Goal: Information Seeking & Learning: Learn about a topic

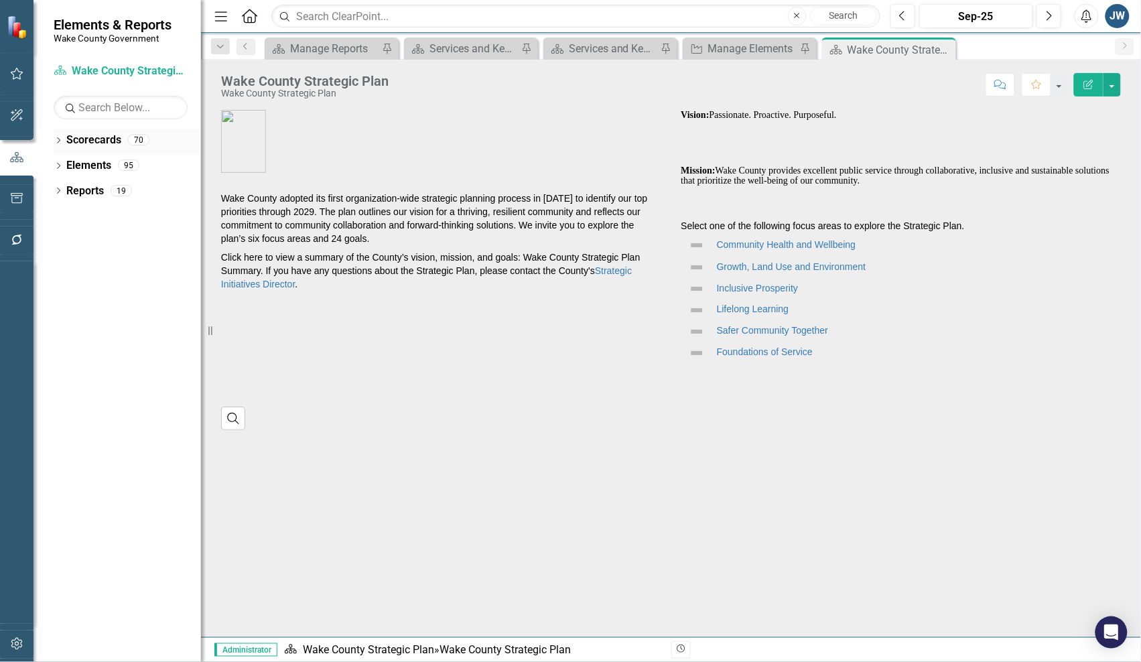
click at [52, 139] on div "Dropdown Scorecards 70 Dropdown [GEOGRAPHIC_DATA] Strategic Plan Demographics D…" at bounding box center [116, 395] width 167 height 532
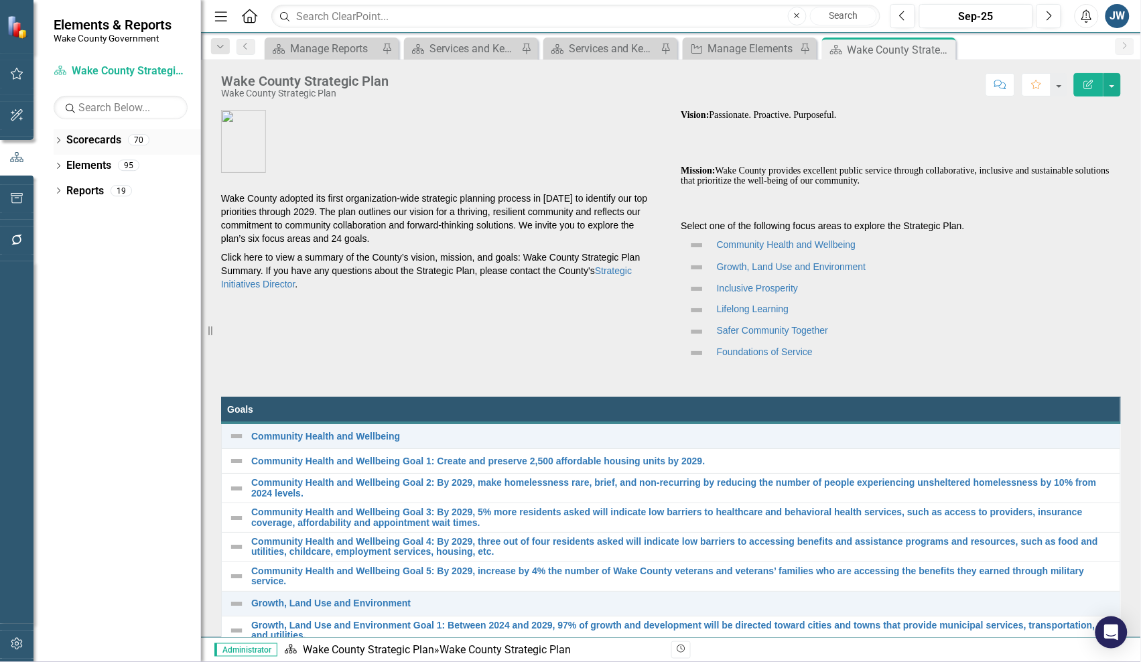
click at [59, 141] on icon "Dropdown" at bounding box center [58, 141] width 9 height 7
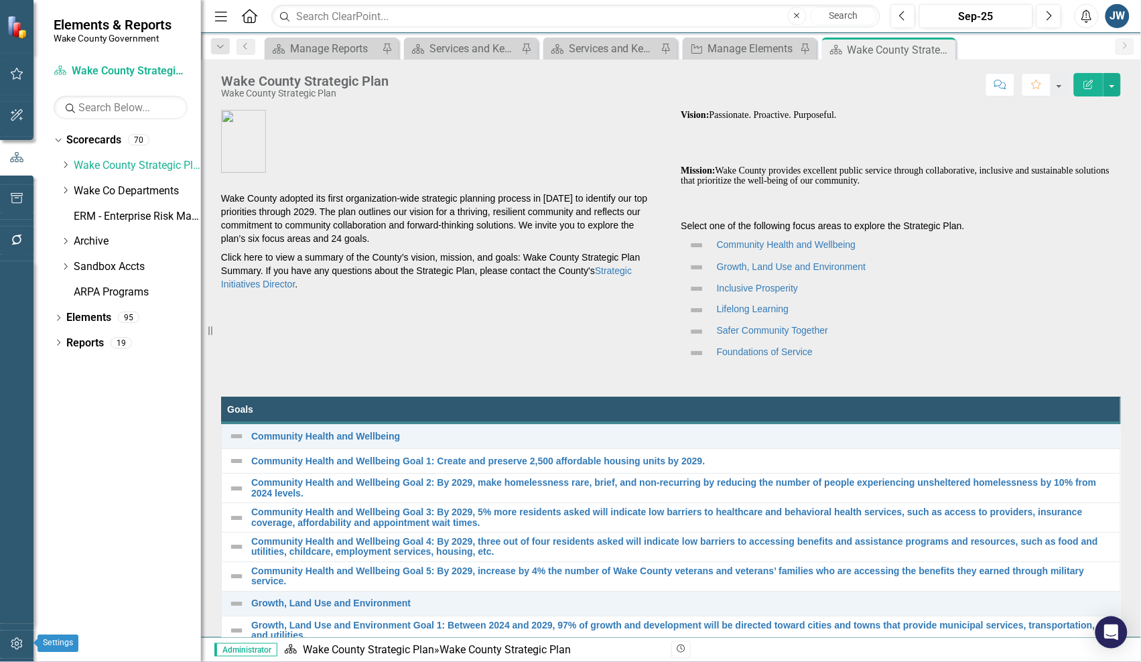
click at [17, 638] on icon "button" at bounding box center [16, 644] width 11 height 12
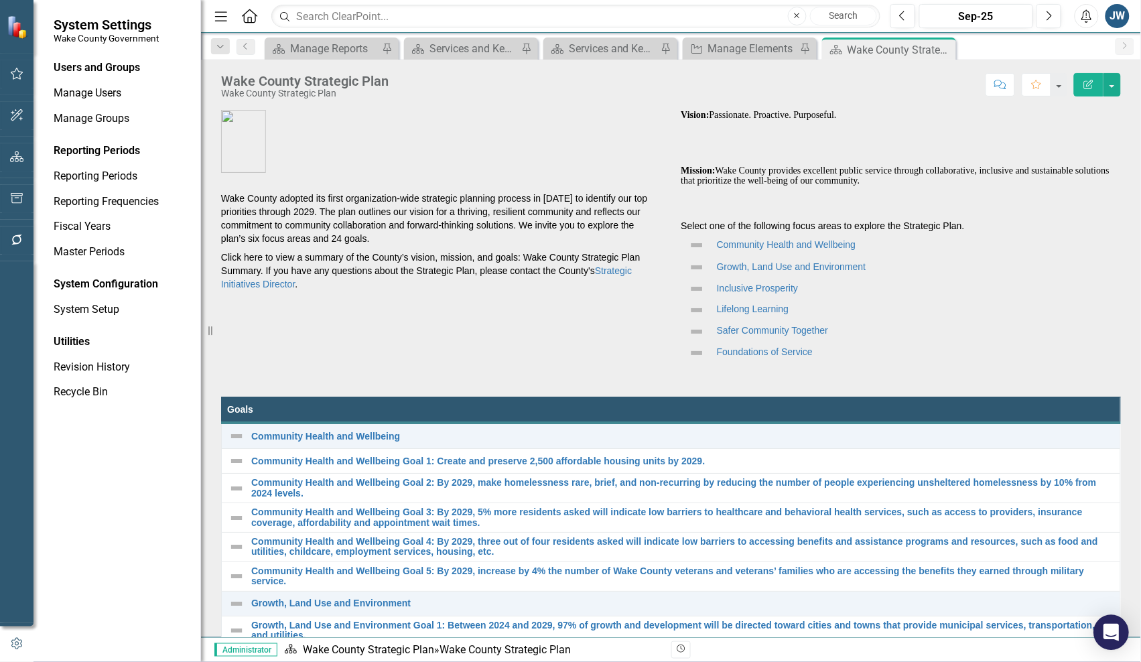
click at [1106, 636] on icon "Open Intercom Messenger" at bounding box center [1110, 631] width 15 height 17
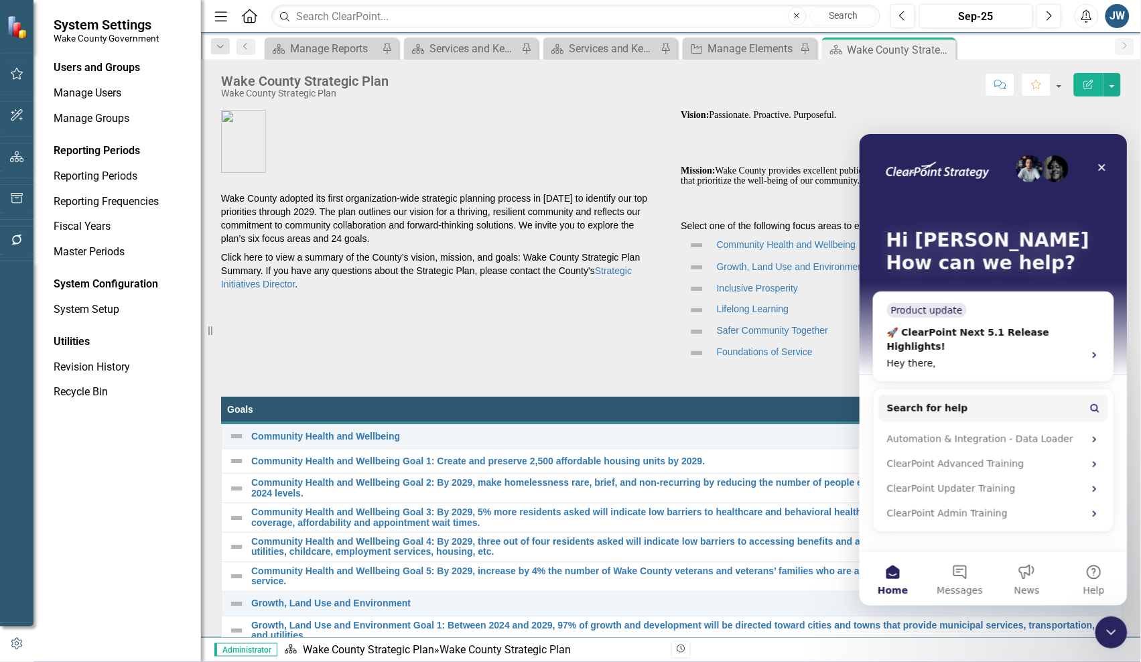
click at [954, 334] on div "Hi [PERSON_NAME] 👋 How can we help?" at bounding box center [992, 253] width 241 height 241
click at [979, 308] on div "Hi [PERSON_NAME] 👋 How can we help?" at bounding box center [992, 253] width 241 height 241
click at [1070, 394] on button "Search for help" at bounding box center [992, 407] width 229 height 27
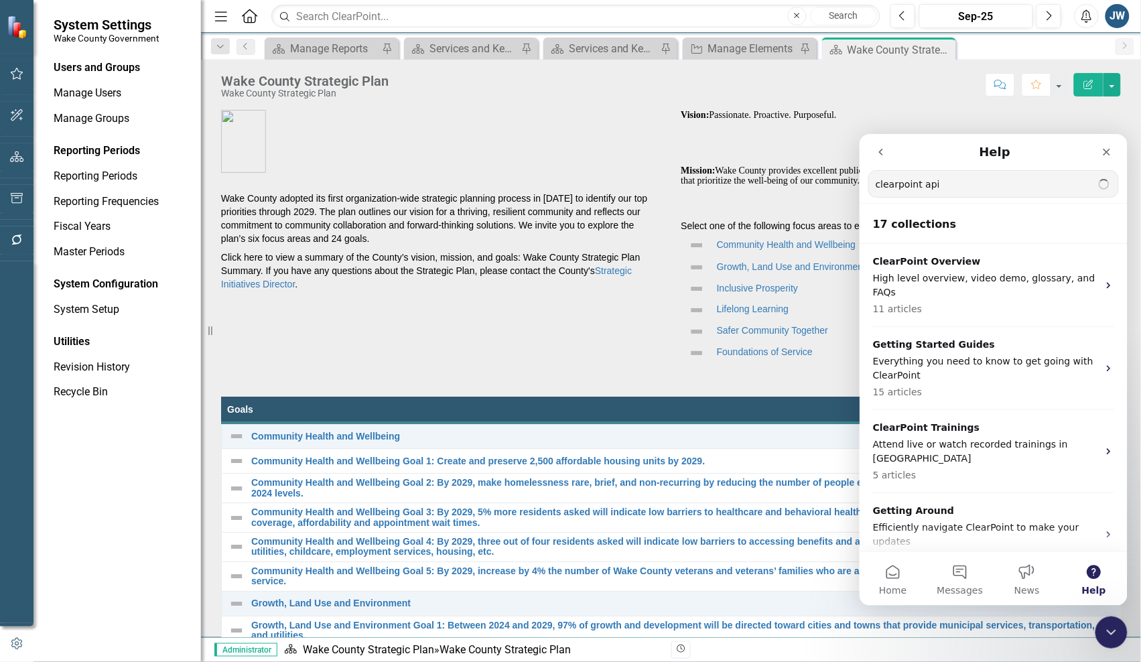
type input "clearpoint api"
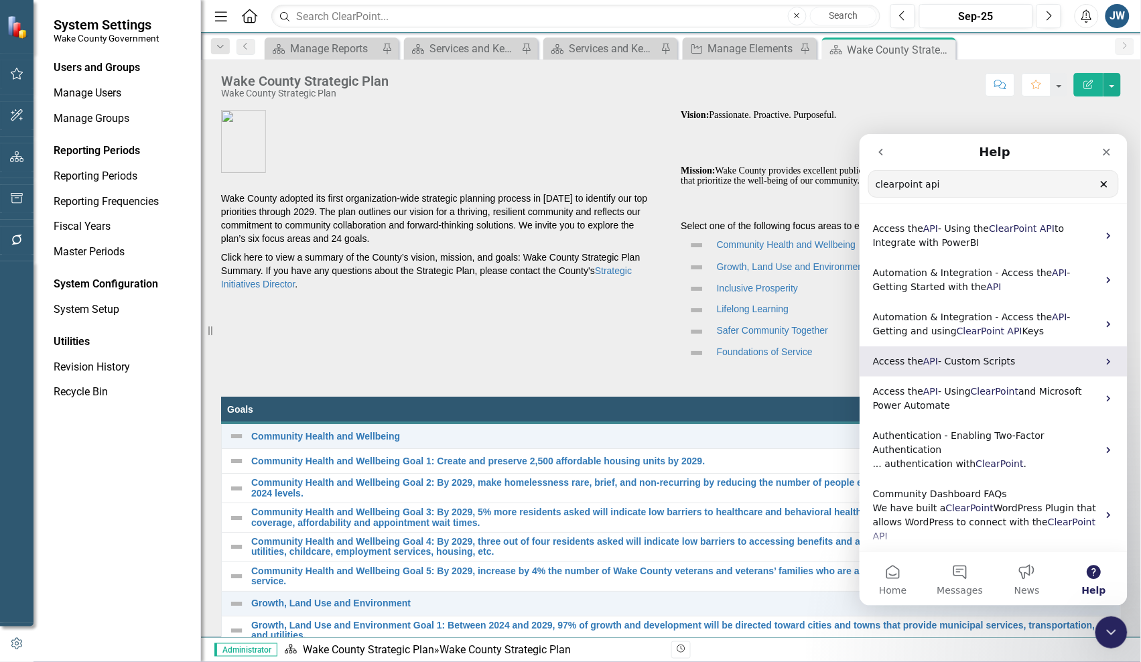
click at [966, 360] on span "- Custom Scripts" at bounding box center [977, 360] width 78 height 11
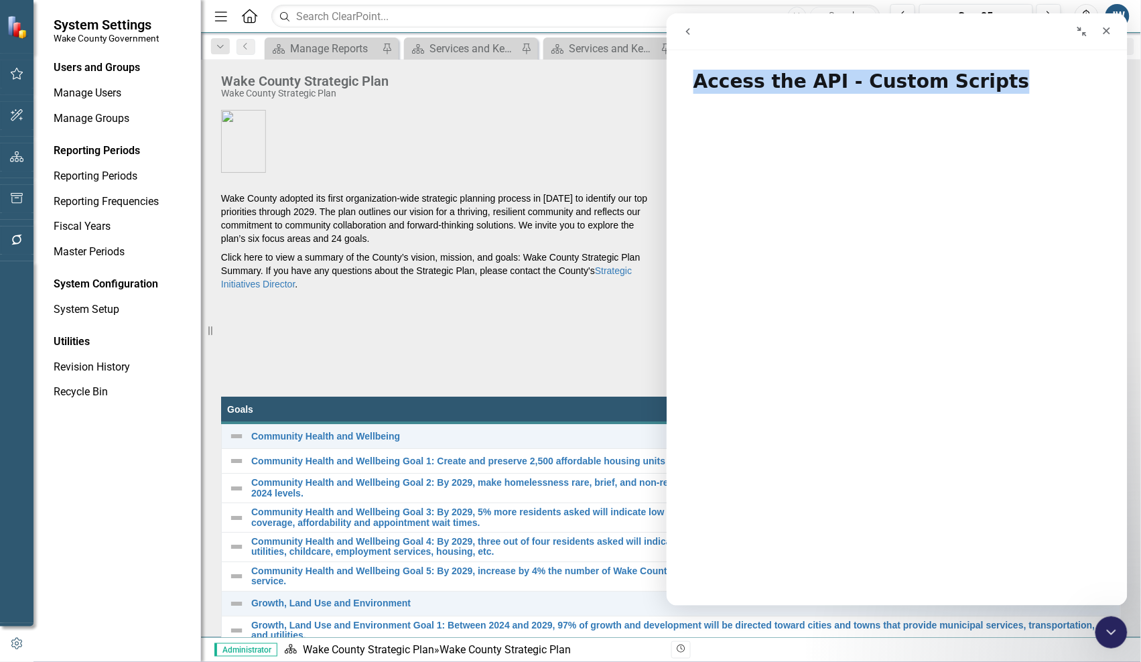
drag, startPoint x: 978, startPoint y: 81, endPoint x: 693, endPoint y: 78, distance: 285.3
click at [693, 78] on h1 "Access the API - Custom Scripts" at bounding box center [896, 76] width 461 height 40
copy h1 "Access the API - Custom Scripts"
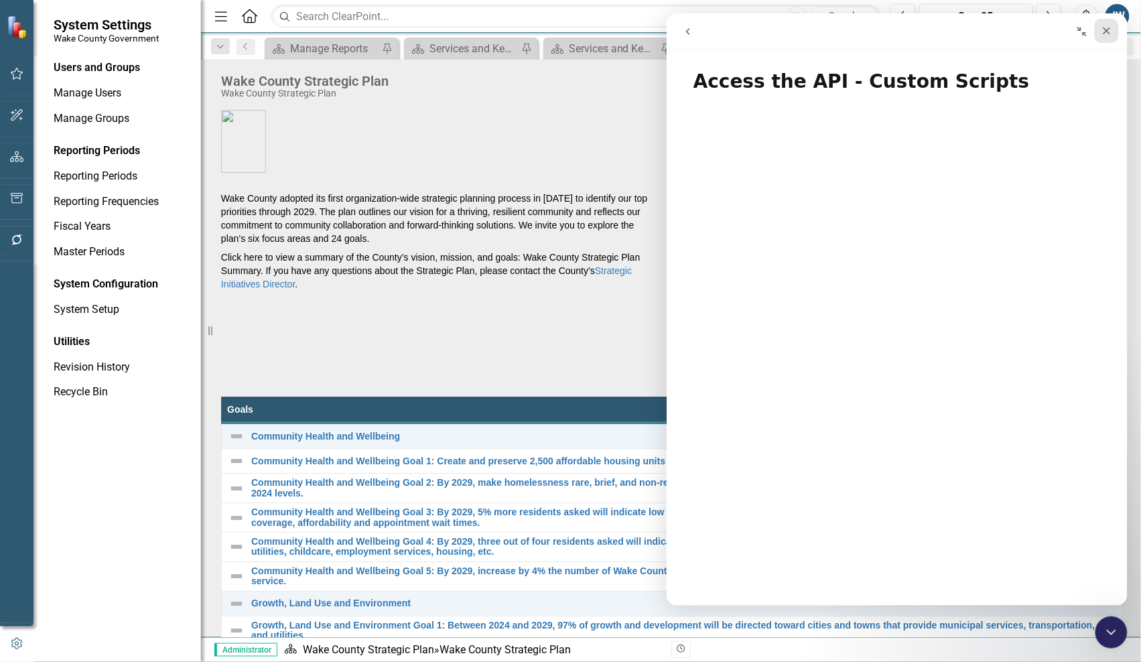
click at [1104, 28] on icon "Close" at bounding box center [1105, 30] width 11 height 11
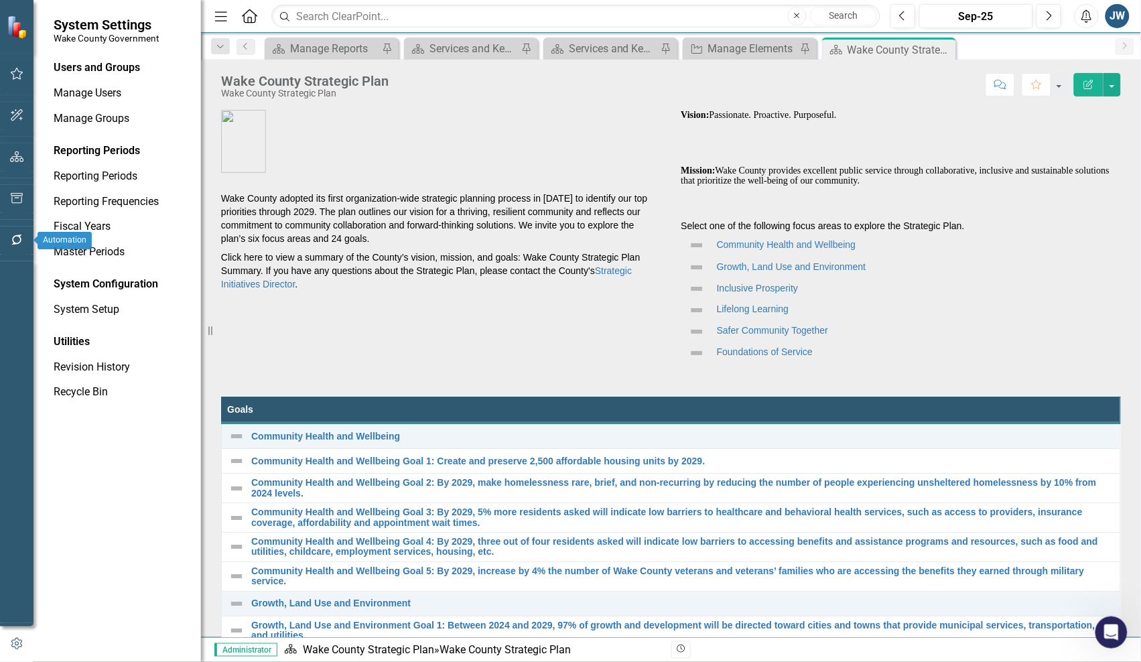
click at [11, 236] on icon "button" at bounding box center [17, 239] width 14 height 11
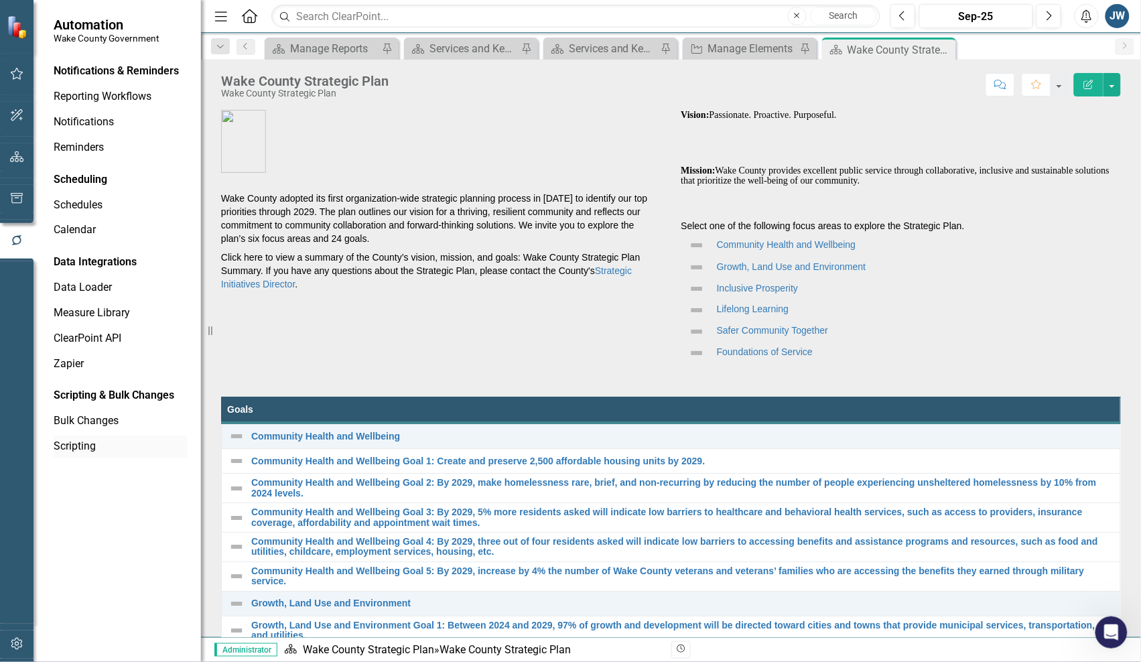
click at [68, 445] on link "Scripting" at bounding box center [121, 446] width 134 height 15
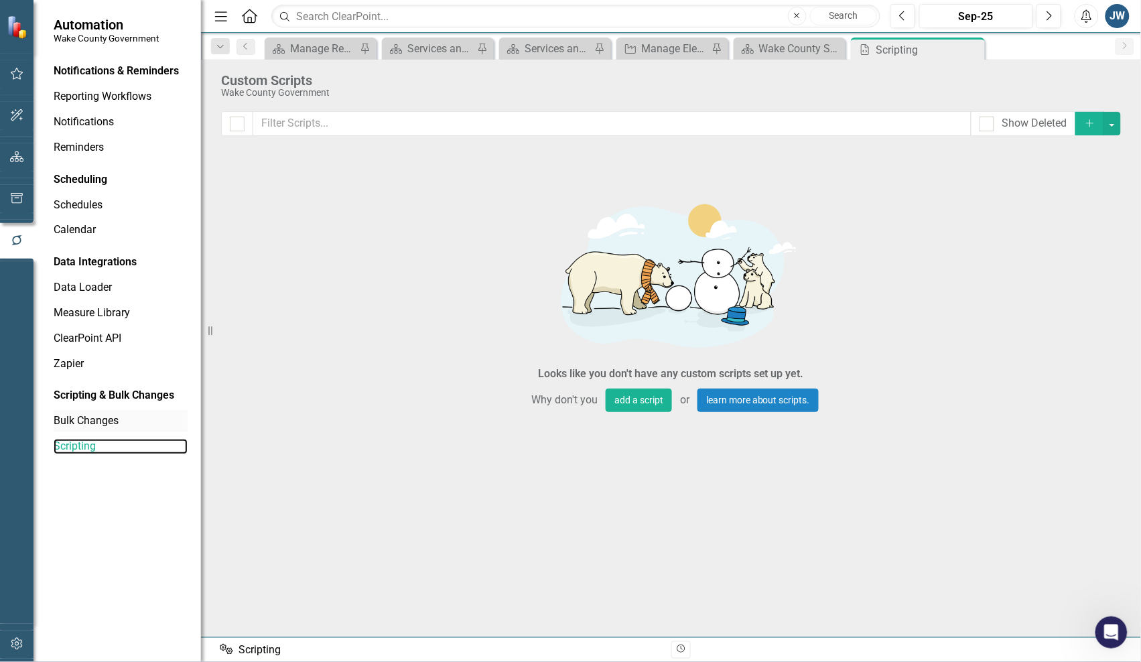
checkbox input "false"
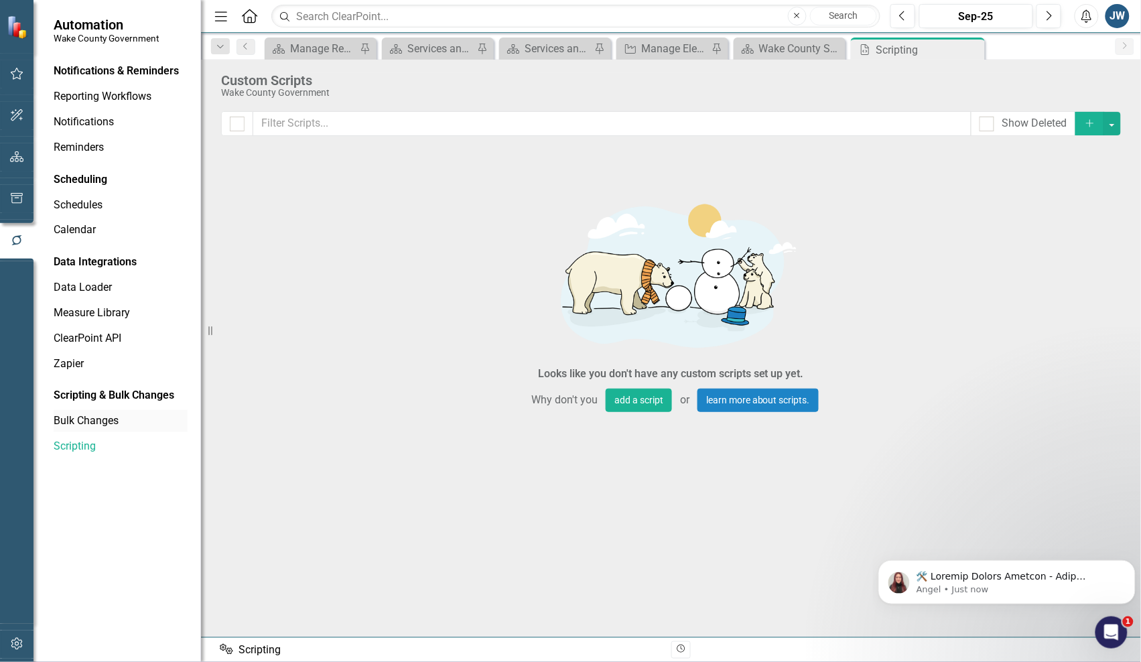
click at [91, 417] on link "Bulk Changes" at bounding box center [121, 420] width 134 height 15
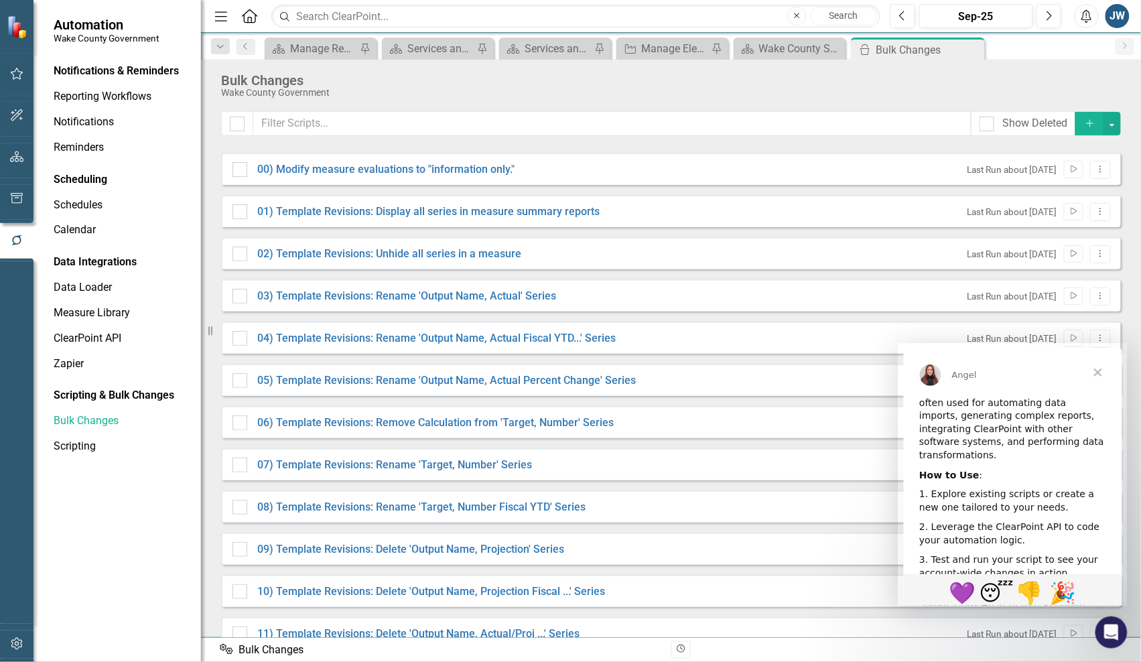
scroll to position [684, 0]
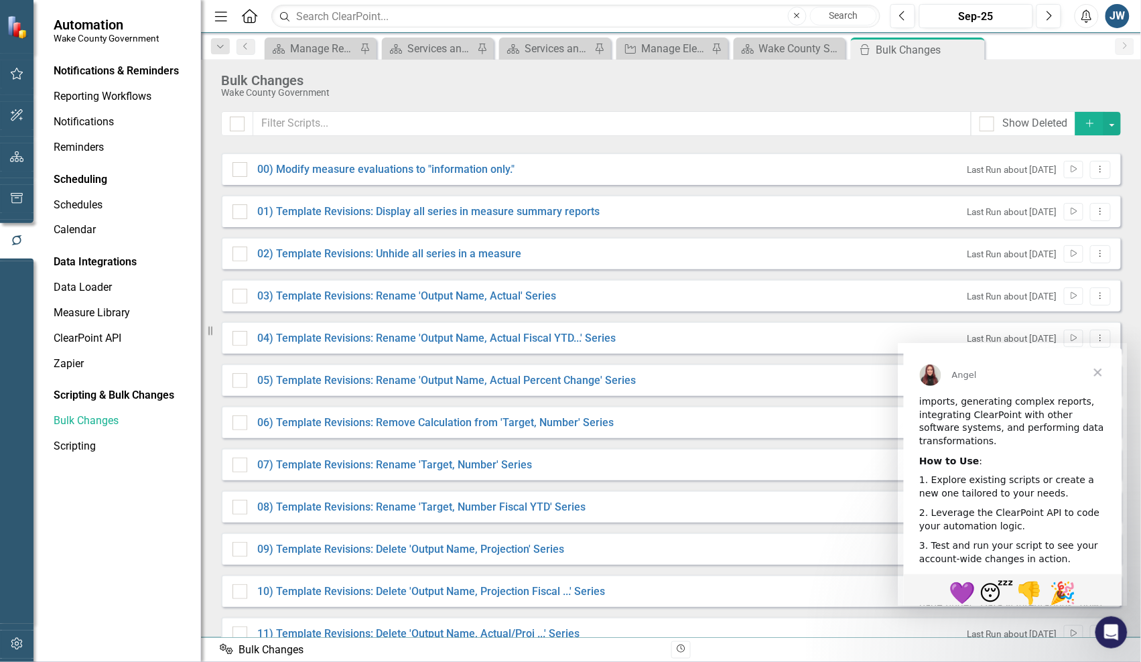
click at [1104, 368] on span "Close" at bounding box center [1097, 372] width 48 height 48
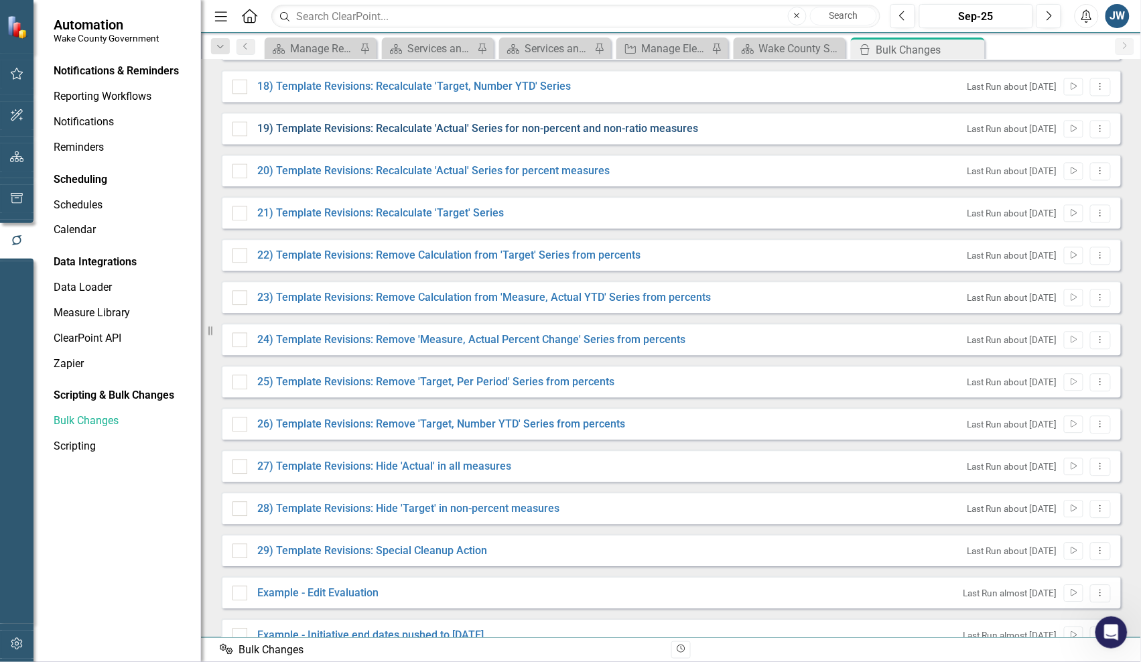
scroll to position [866, 0]
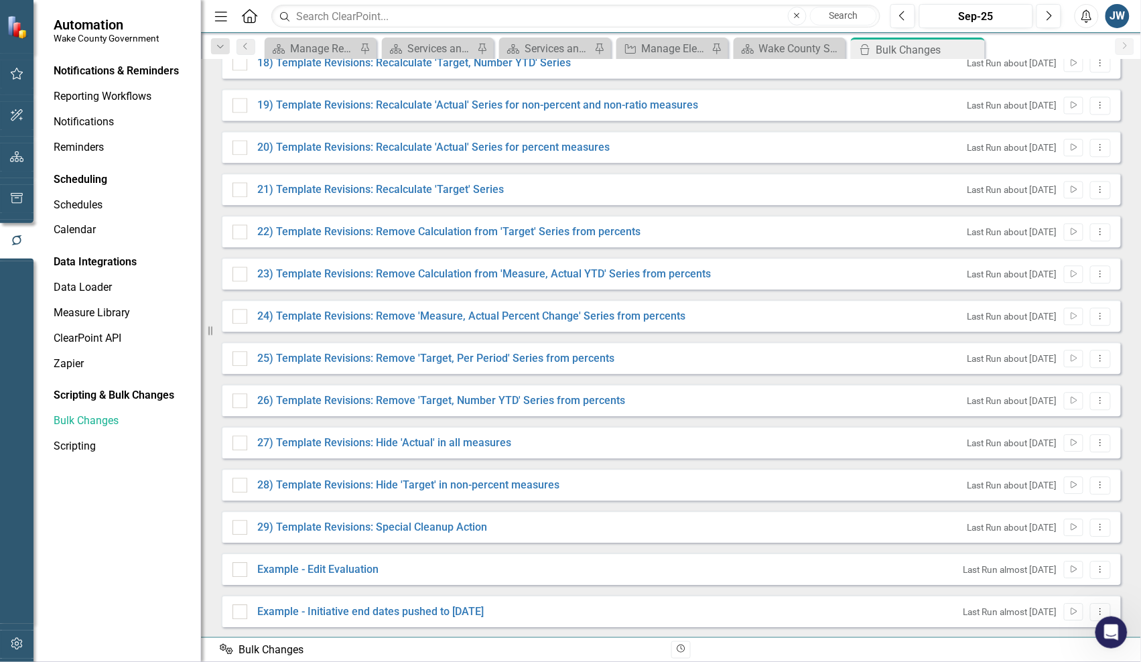
click at [113, 542] on div "Notifications & Reminders Reporting Workflows Notifications Reminders Schedulin…" at bounding box center [116, 360] width 167 height 601
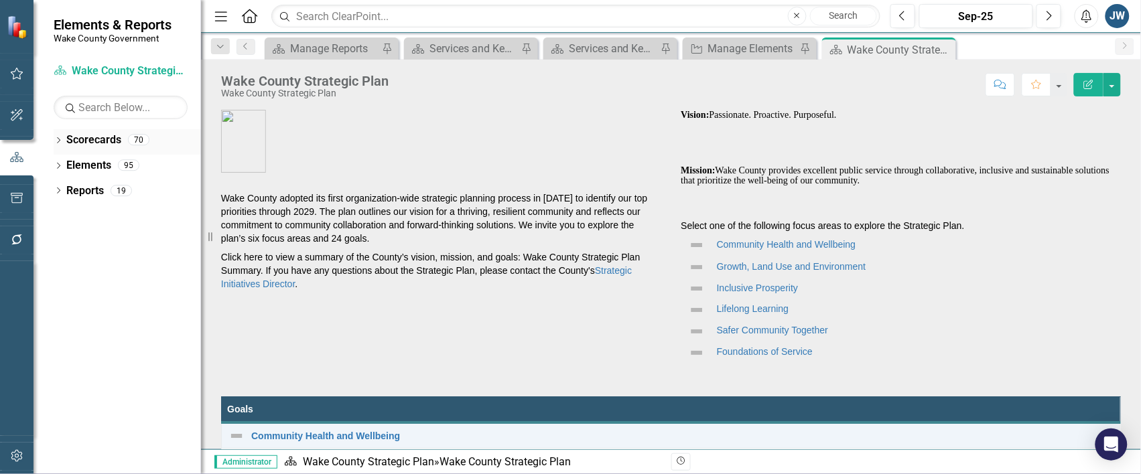
click at [58, 135] on div "Dropdown Scorecards 70" at bounding box center [127, 141] width 147 height 25
click at [58, 141] on icon "Dropdown" at bounding box center [58, 141] width 9 height 7
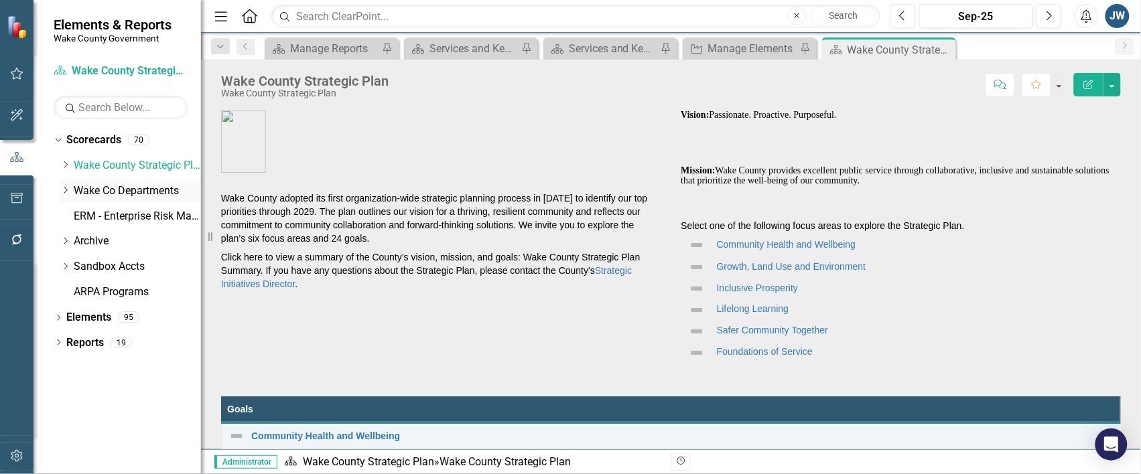
click at [64, 191] on icon "Dropdown" at bounding box center [65, 190] width 10 height 8
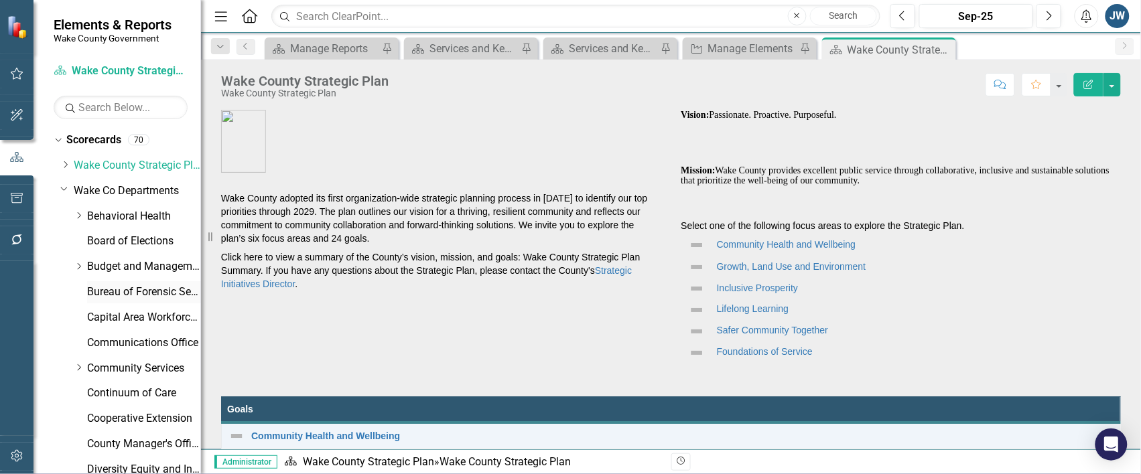
click at [109, 289] on link "Bureau of Forensic Services" at bounding box center [144, 292] width 114 height 15
